Goal: Navigation & Orientation: Find specific page/section

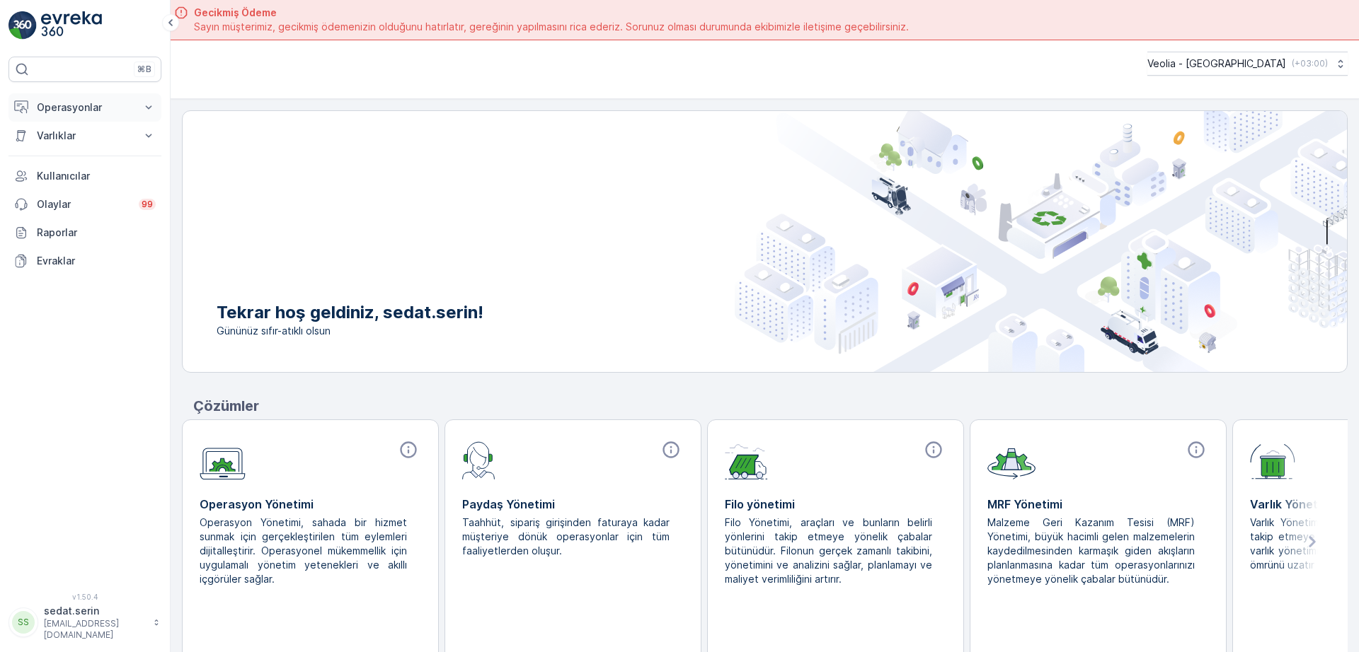
click at [78, 108] on p "Operasyonlar" at bounding box center [85, 107] width 96 height 14
click at [82, 151] on link "Planlama" at bounding box center [95, 152] width 131 height 20
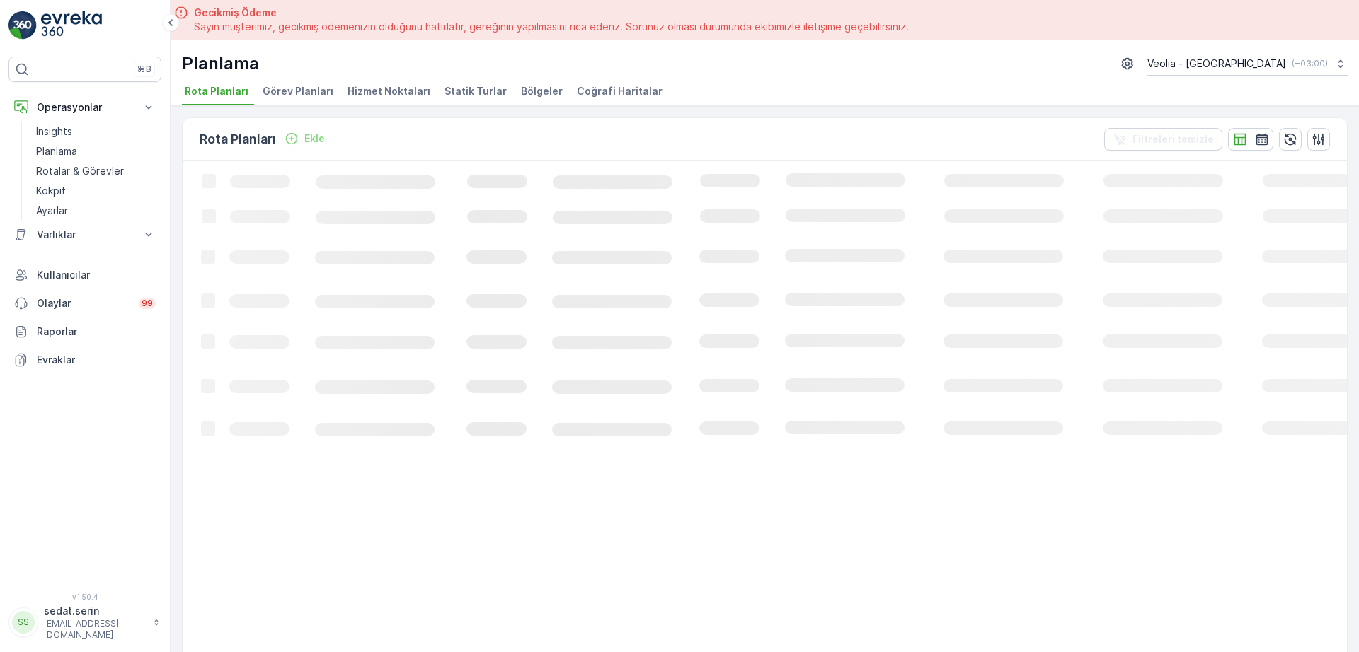
click at [404, 89] on span "Hizmet Noktaları" at bounding box center [388, 91] width 83 height 14
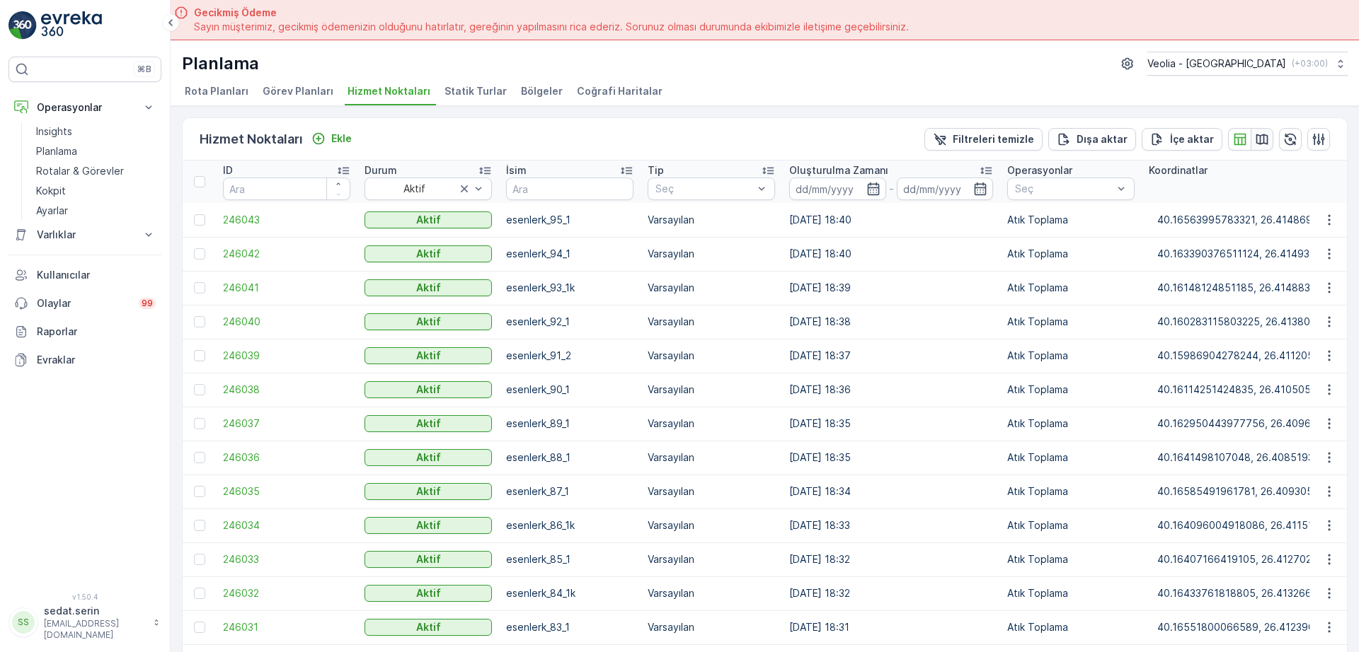
click at [1256, 138] on icon "button" at bounding box center [1262, 139] width 12 height 11
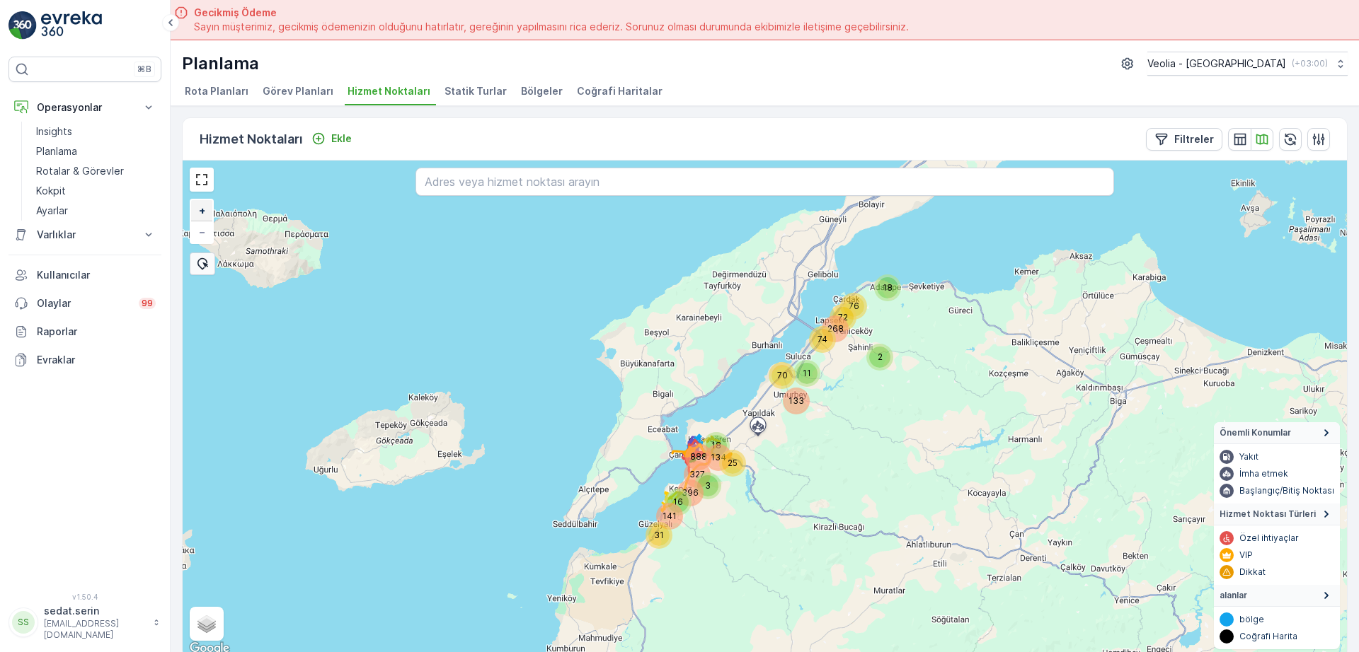
click at [203, 214] on span "+" at bounding box center [202, 210] width 6 height 12
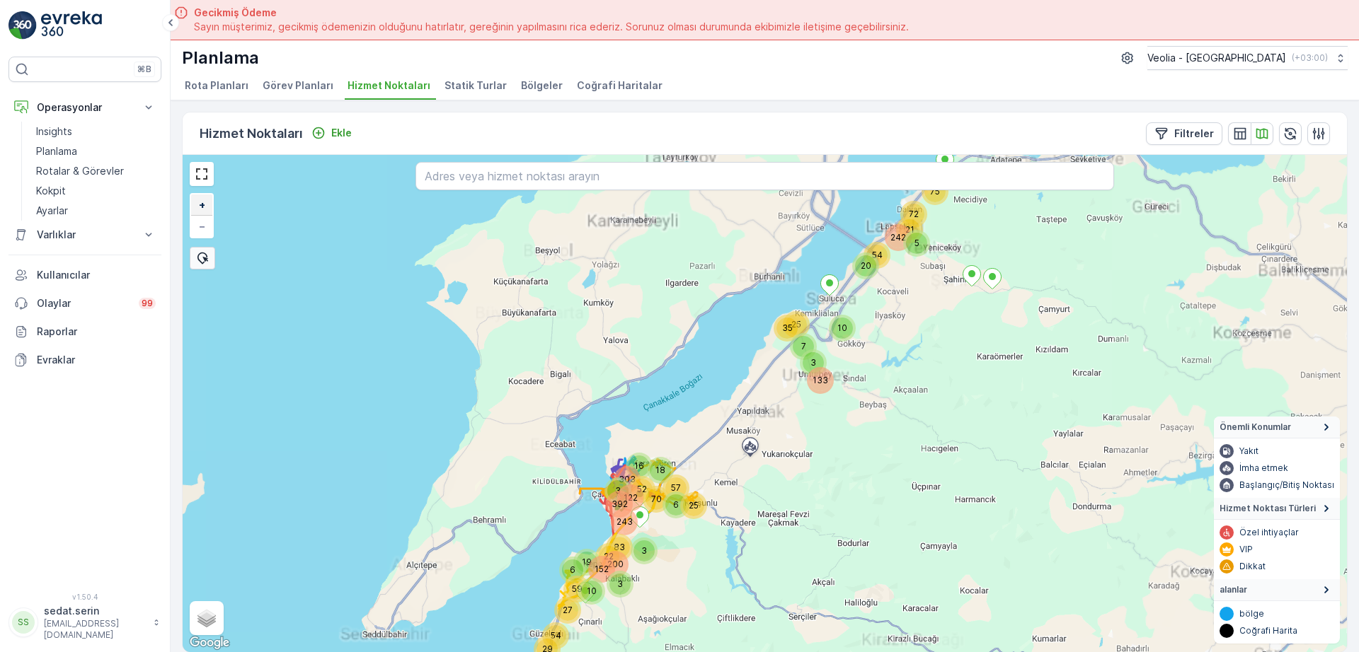
click at [203, 214] on link "+" at bounding box center [201, 205] width 21 height 21
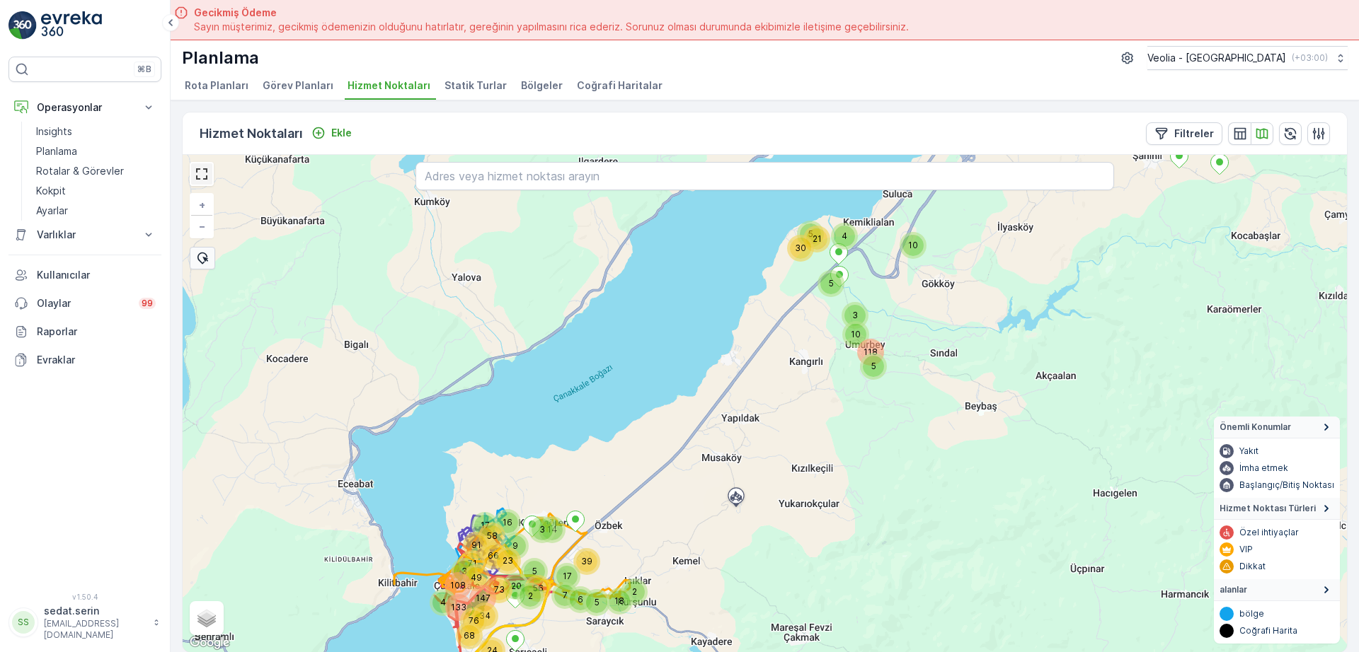
click at [203, 175] on link at bounding box center [201, 173] width 21 height 21
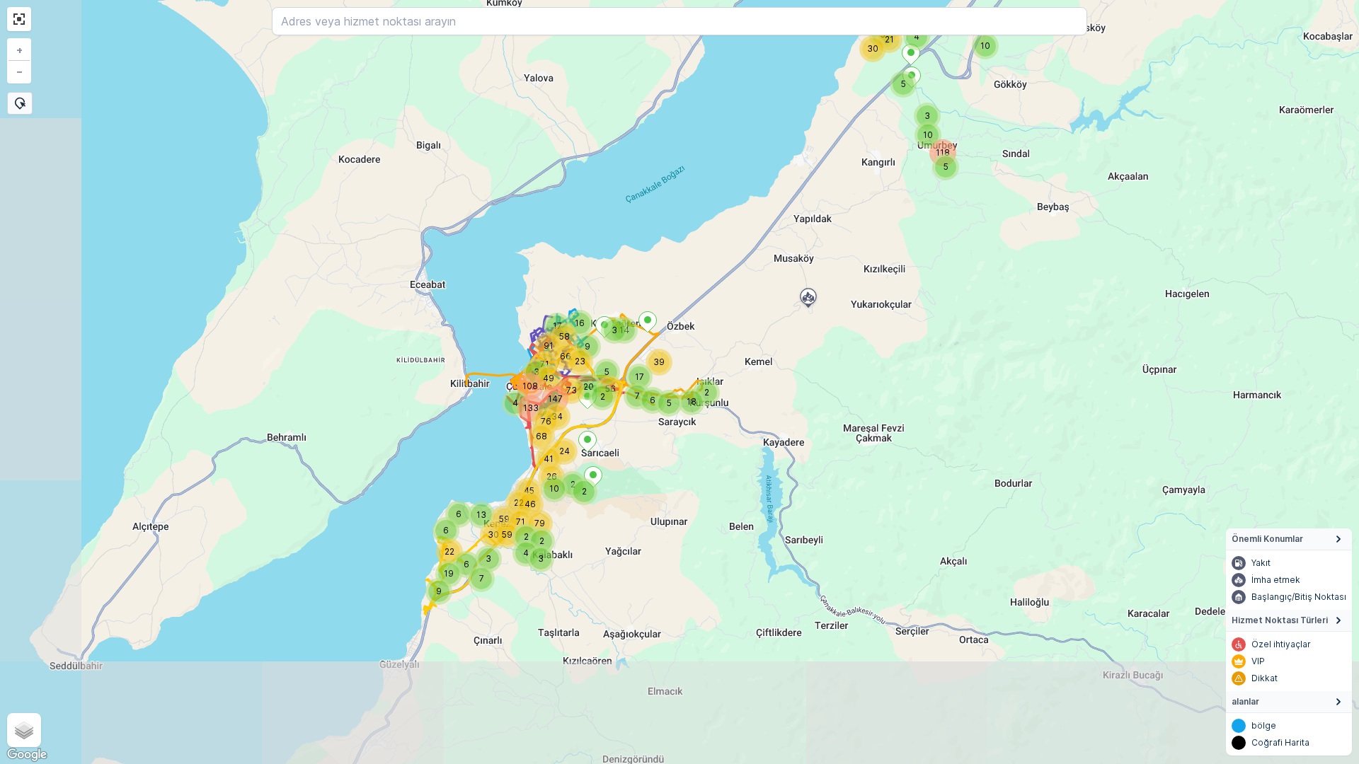
drag, startPoint x: 548, startPoint y: 520, endPoint x: 706, endPoint y: 341, distance: 238.6
click at [706, 341] on div "16 3 6 10 3 9 2 5 20 56 14 7 3 17 2 5 39 18 5 118 4 10 21 5 30 5 4 71 68 133 76…" at bounding box center [679, 382] width 1359 height 764
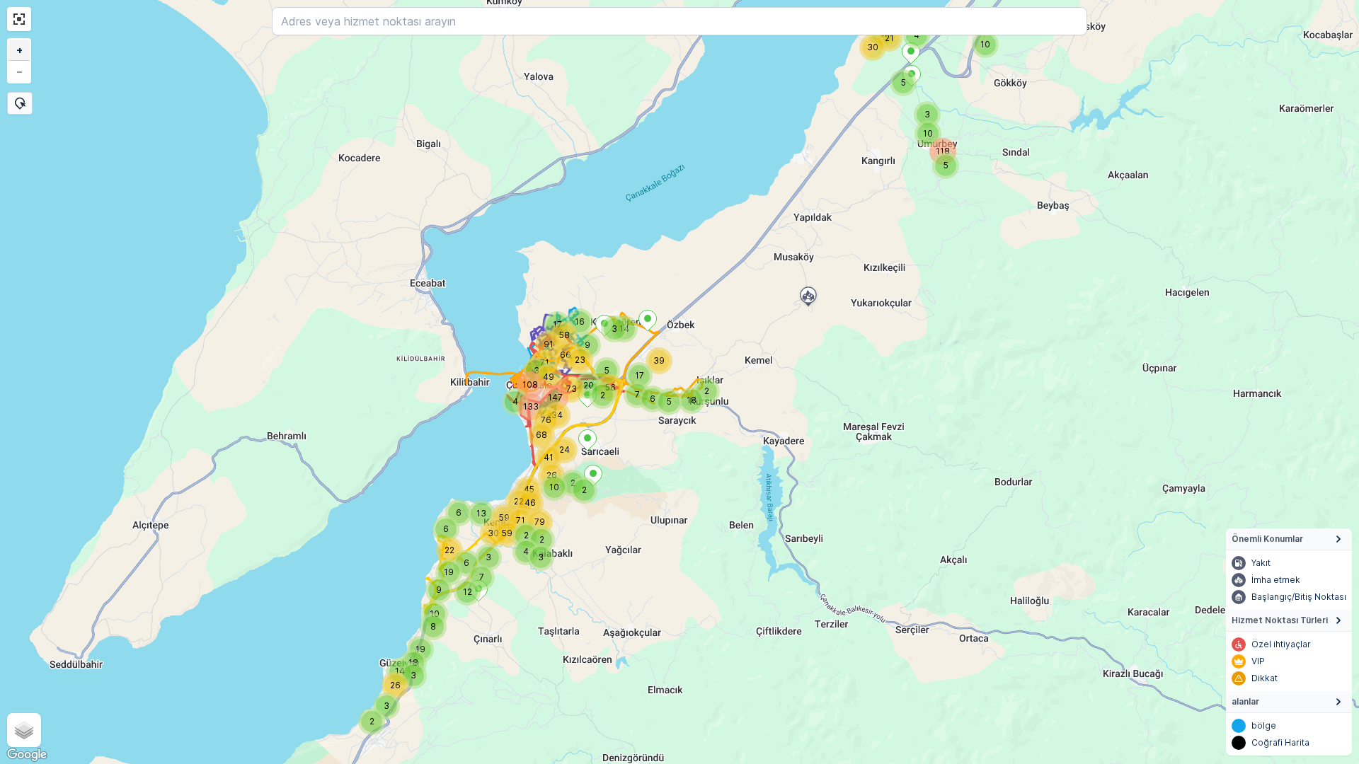
click at [17, 50] on span "+" at bounding box center [19, 50] width 6 height 12
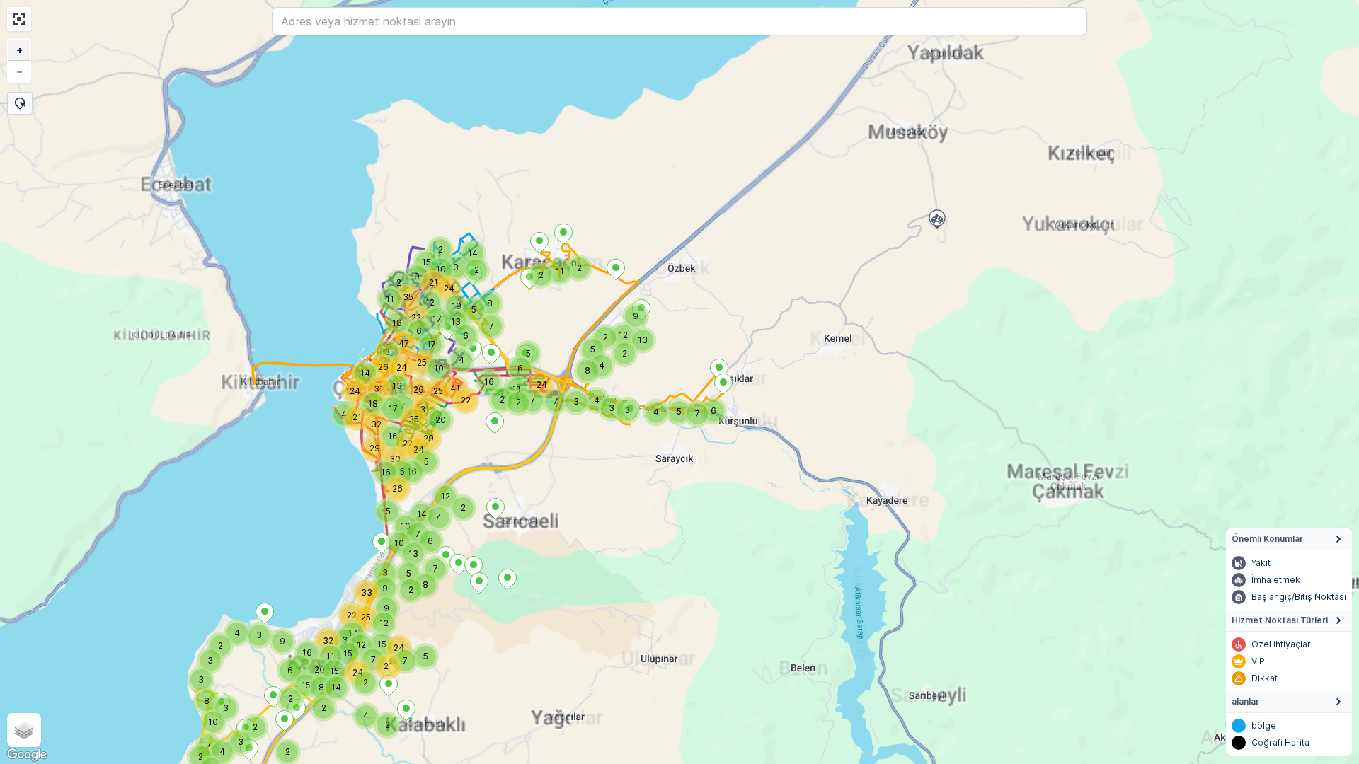
click at [17, 50] on span "+" at bounding box center [19, 50] width 6 height 12
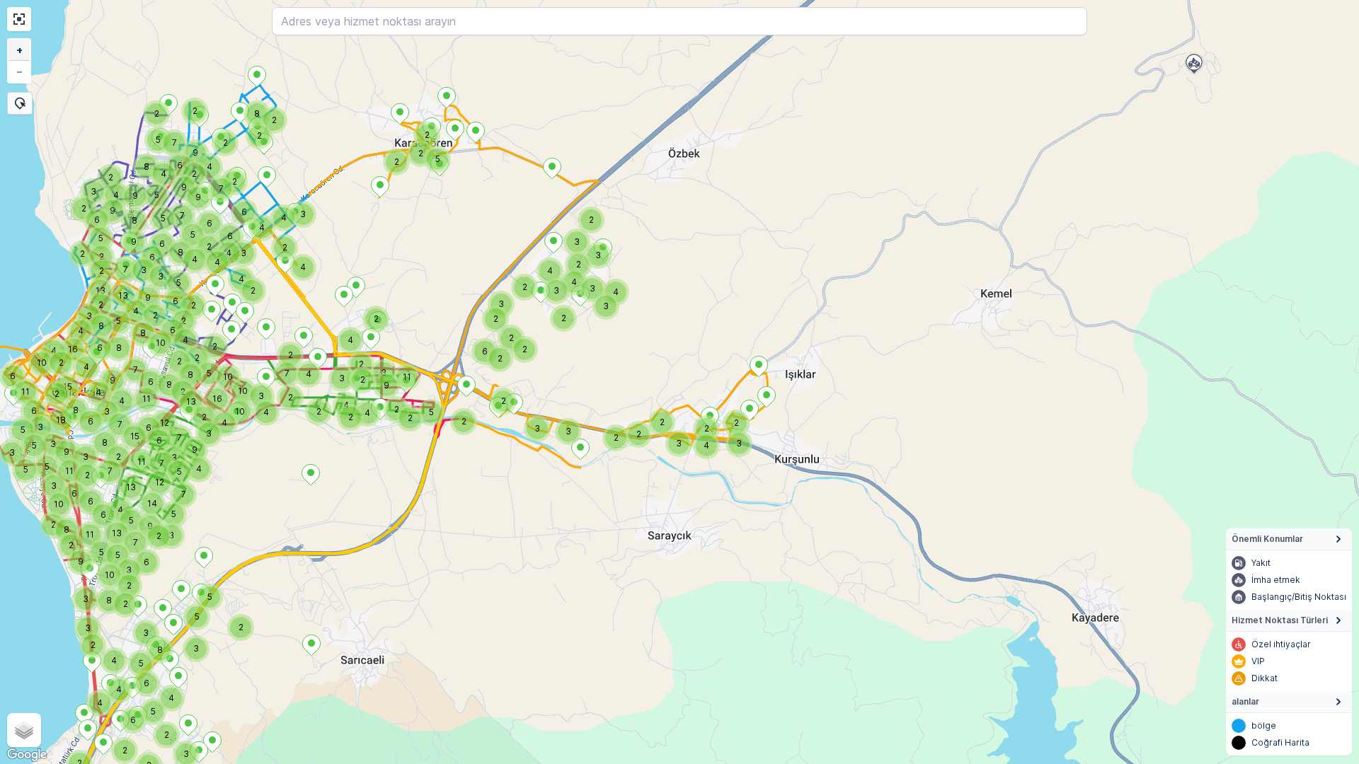
click at [17, 50] on span "+" at bounding box center [19, 50] width 6 height 12
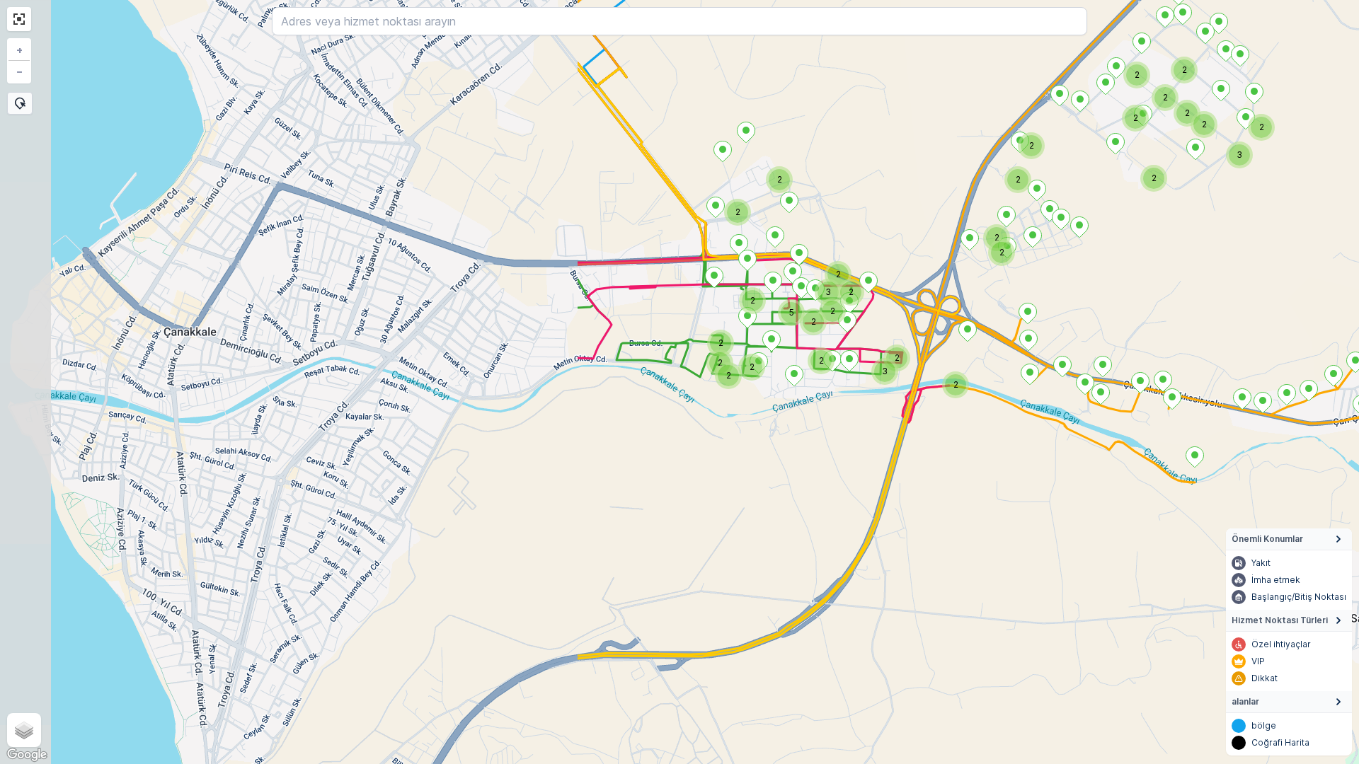
drag, startPoint x: 328, startPoint y: 311, endPoint x: 976, endPoint y: 264, distance: 649.1
click at [976, 264] on div "2 2 2 2 2 2 2 2 3 2 3 2 2 3 2 2 2 2 2 5 2 2 2 2 2 2 2 2 2 2 2 2 + − Uydu Yol ha…" at bounding box center [679, 382] width 1359 height 764
